Goal: Information Seeking & Learning: Learn about a topic

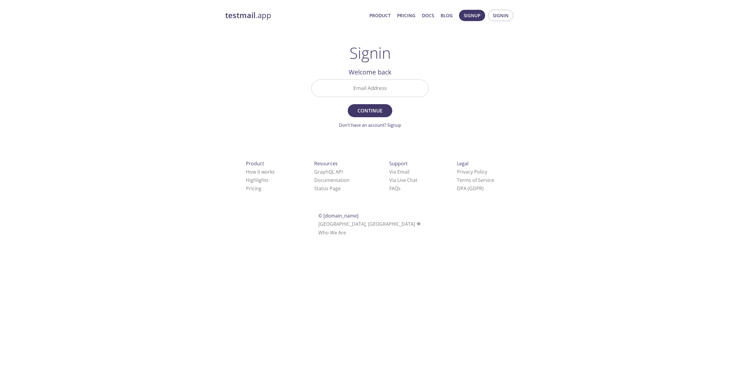
click at [404, 20] on span "Product Pricing Docs Blog" at bounding box center [411, 15] width 90 height 14
click at [406, 17] on link "Pricing" at bounding box center [406, 16] width 18 height 8
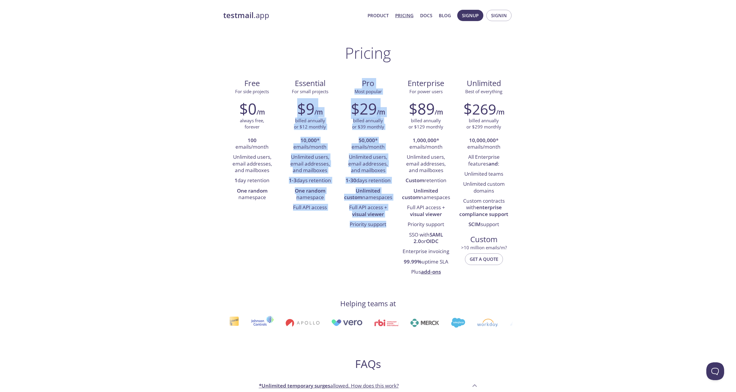
drag, startPoint x: 313, startPoint y: 95, endPoint x: 328, endPoint y: 247, distance: 153.3
click at [328, 247] on div "Free For side projects $0 /m always free, forever 100 emails/month Unlimited us…" at bounding box center [368, 177] width 290 height 207
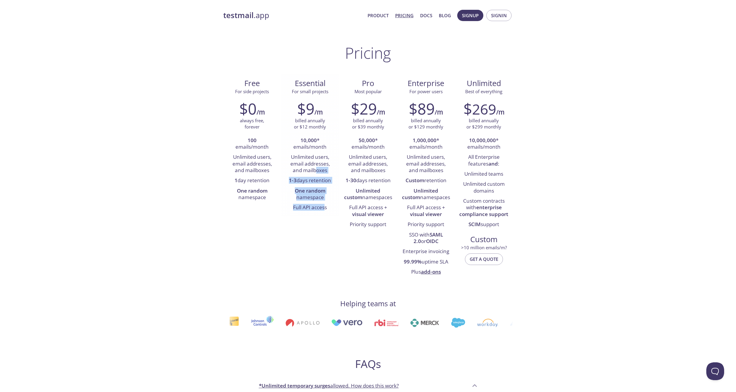
drag, startPoint x: 323, startPoint y: 211, endPoint x: 318, endPoint y: 172, distance: 39.0
click at [318, 172] on ul "10,000 * emails/month Unlimited users, email addresses, and mailboxes 1-3 days …" at bounding box center [309, 174] width 49 height 77
click at [318, 172] on li "Unlimited users, email addresses, and mailboxes" at bounding box center [309, 163] width 49 height 23
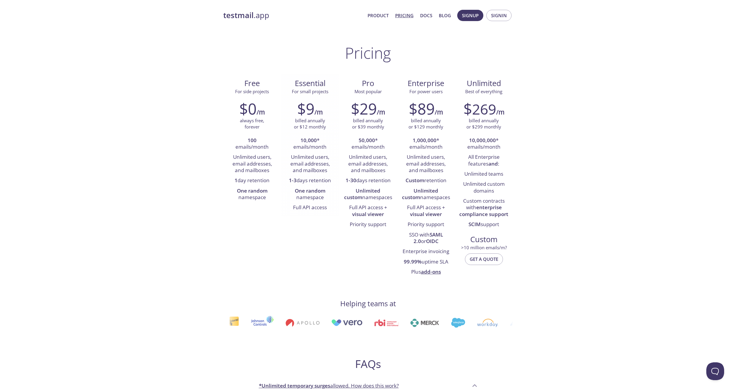
click at [315, 209] on li "Full API access" at bounding box center [309, 208] width 49 height 10
drag, startPoint x: 281, startPoint y: 72, endPoint x: 301, endPoint y: 265, distance: 194.8
click at [301, 265] on div "Pricing Free For side projects $0 /m always free, forever 100 emails/month Unli…" at bounding box center [368, 345] width 290 height 603
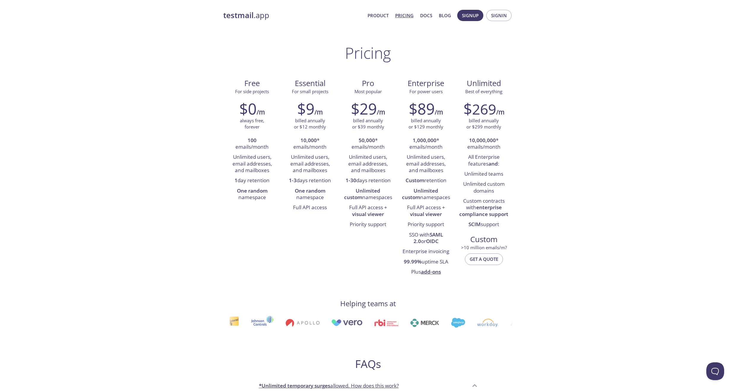
click at [301, 265] on div "Free For side projects $0 /m always free, forever 100 emails/month Unlimited us…" at bounding box center [368, 177] width 290 height 207
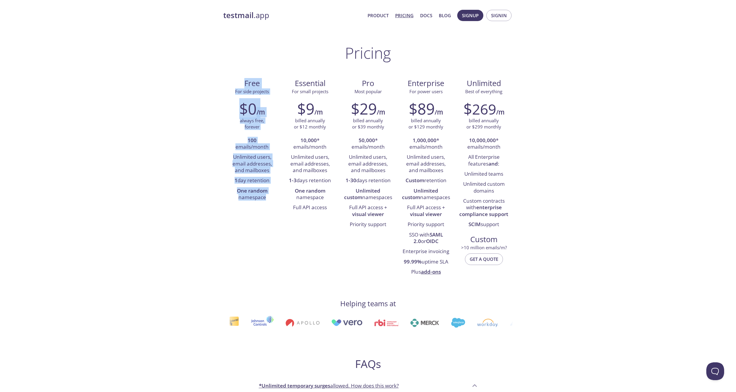
drag, startPoint x: 223, startPoint y: 55, endPoint x: 215, endPoint y: 206, distance: 151.0
click at [215, 206] on div "testmail .app Product Pricing Docs Blog Signup Signin Pricing Free For side pro…" at bounding box center [368, 389] width 736 height 766
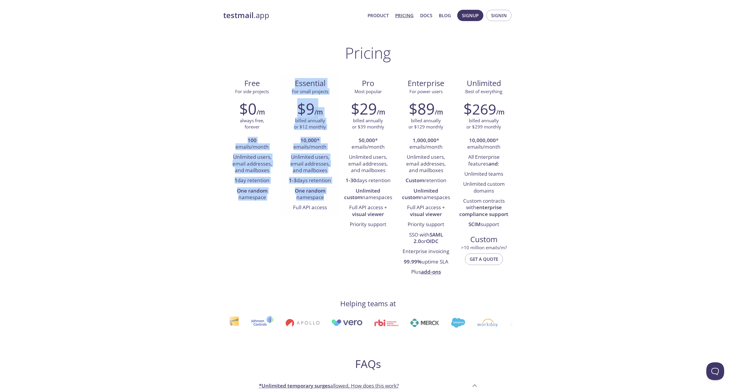
drag, startPoint x: 266, startPoint y: 134, endPoint x: 293, endPoint y: 204, distance: 75.1
click at [293, 203] on div "Free For side projects $0 /m always free, forever 100 emails/month Unlimited us…" at bounding box center [368, 177] width 290 height 207
click at [293, 204] on li "Full API access" at bounding box center [309, 208] width 49 height 10
